Goal: Information Seeking & Learning: Check status

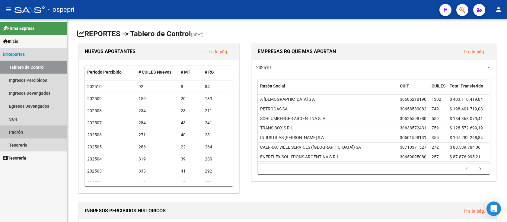
click at [22, 127] on link "Padrón" at bounding box center [33, 131] width 67 height 13
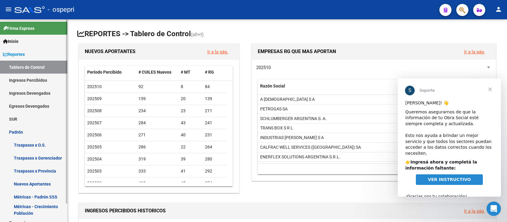
scroll to position [20, 0]
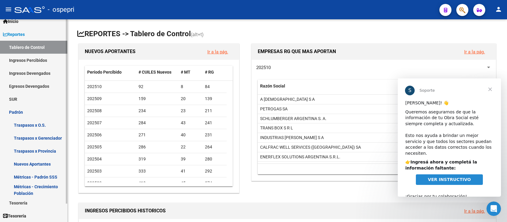
click at [30, 187] on link "Métricas - Crecimiento Población" at bounding box center [33, 189] width 67 height 13
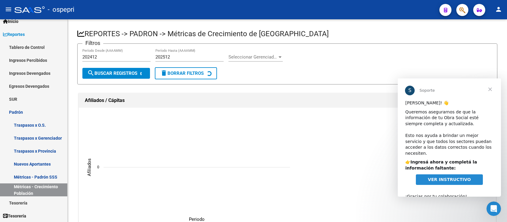
click at [488, 86] on span "Cerrar" at bounding box center [490, 89] width 22 height 22
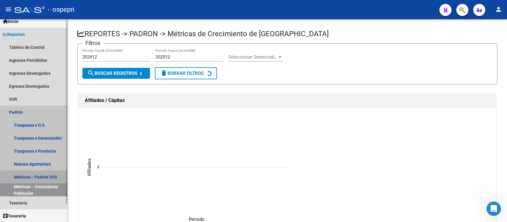
click at [42, 175] on link "Métricas - Padrón SSS" at bounding box center [33, 176] width 67 height 13
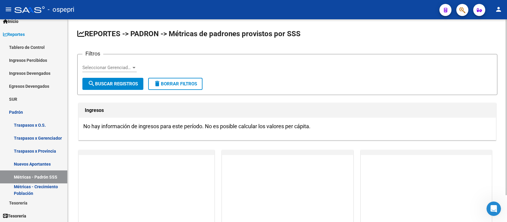
click at [135, 66] on div at bounding box center [133, 67] width 5 height 5
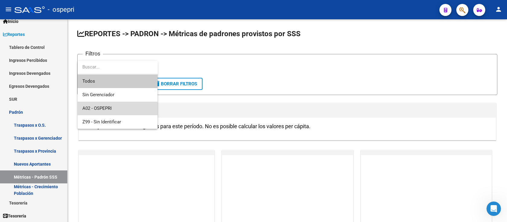
click at [112, 111] on span "A02 - OSPEPRI" at bounding box center [117, 109] width 70 height 14
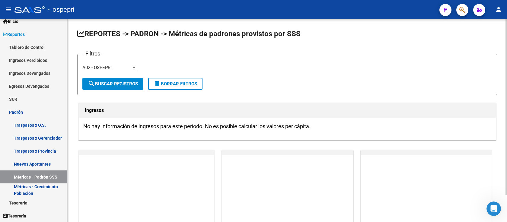
click at [137, 68] on app-drop-down-list "A02 - OSPEPRI Seleccionar Gerenciador" at bounding box center [111, 68] width 59 height 19
click at [134, 68] on div at bounding box center [133, 67] width 5 height 5
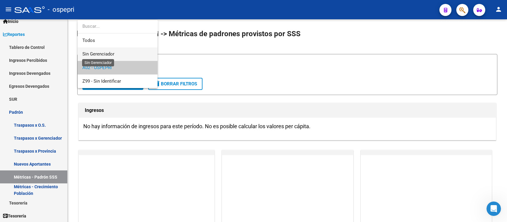
click at [99, 53] on span "Sin Gerenciador" at bounding box center [98, 53] width 32 height 5
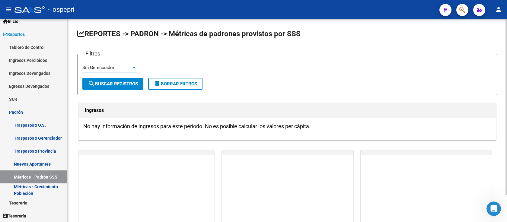
click at [133, 65] on div at bounding box center [133, 67] width 5 height 5
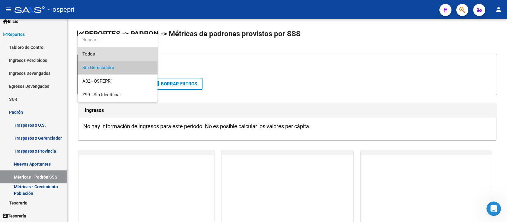
click at [108, 51] on span "Todos" at bounding box center [117, 54] width 70 height 14
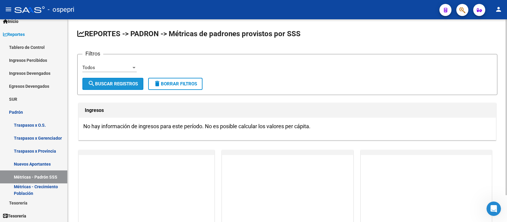
click at [118, 84] on span "search Buscar Registros" at bounding box center [113, 83] width 50 height 5
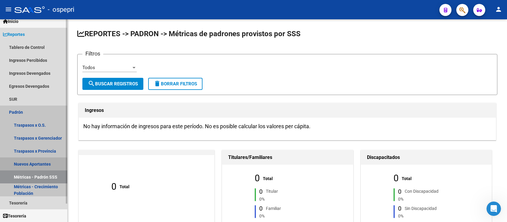
click at [36, 163] on link "Nuevos Aportantes" at bounding box center [33, 163] width 67 height 13
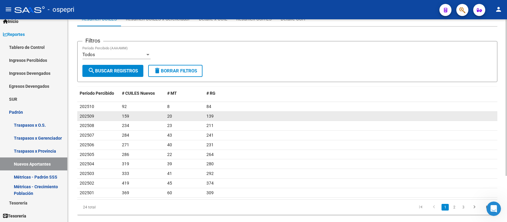
scroll to position [60, 0]
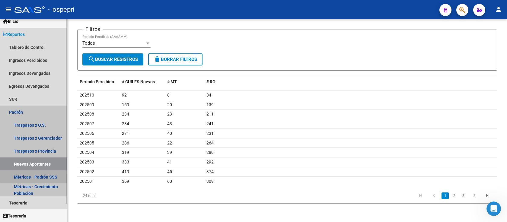
click at [48, 175] on link "Métricas - Padrón SSS" at bounding box center [33, 176] width 67 height 13
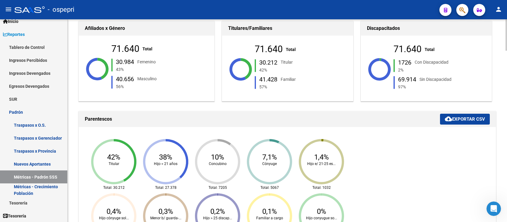
scroll to position [220, 0]
